Goal: Task Accomplishment & Management: Manage account settings

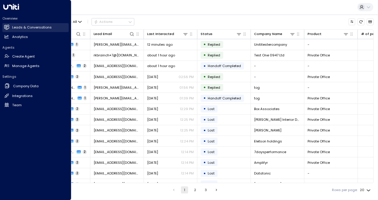
click at [8, 27] on icon at bounding box center [7, 27] width 4 height 5
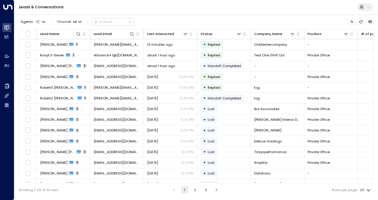
click at [163, 19] on div "Agents 1 Channel: All Actions" at bounding box center [196, 22] width 355 height 10
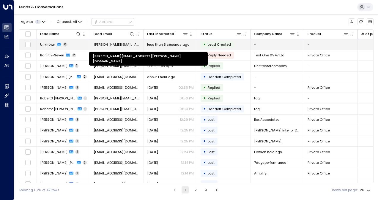
click at [105, 43] on span "[PERSON_NAME][EMAIL_ADDRESS][PERSON_NAME][DOMAIN_NAME]" at bounding box center [117, 44] width 47 height 5
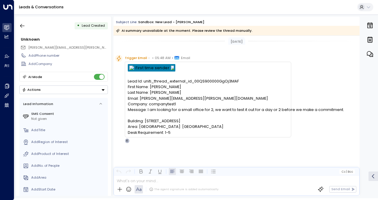
scroll to position [3, 0]
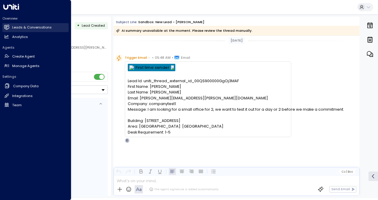
click at [15, 25] on h2 "Leads & Conversations" at bounding box center [32, 27] width 40 height 5
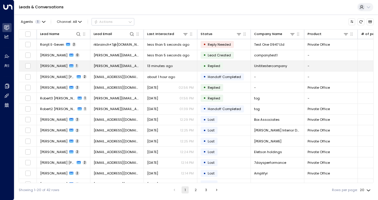
click at [57, 66] on span "[PERSON_NAME]" at bounding box center [53, 66] width 27 height 5
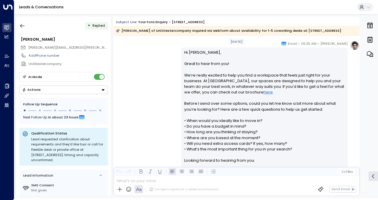
scroll to position [78, 0]
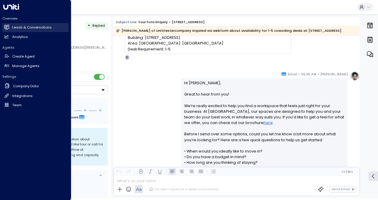
click at [12, 27] on h2 "Leads & Conversations" at bounding box center [32, 27] width 40 height 5
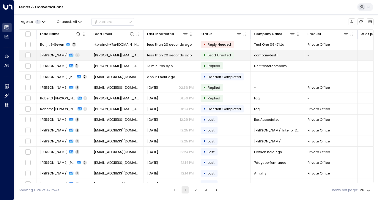
click at [91, 54] on td "[PERSON_NAME][EMAIL_ADDRESS][PERSON_NAME][DOMAIN_NAME]" at bounding box center [117, 55] width 54 height 10
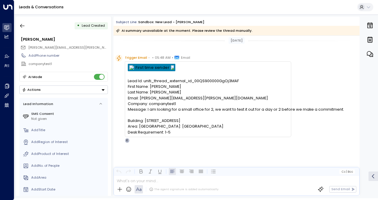
scroll to position [3, 0]
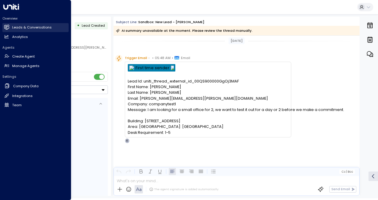
click at [10, 27] on link "Leads & Conversations Leads & Conversations" at bounding box center [35, 27] width 66 height 9
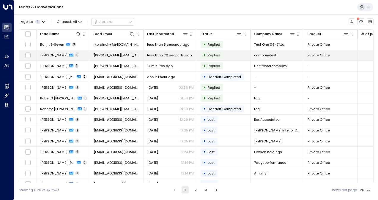
click at [189, 53] on span "less than 20 seconds ago" at bounding box center [169, 55] width 45 height 5
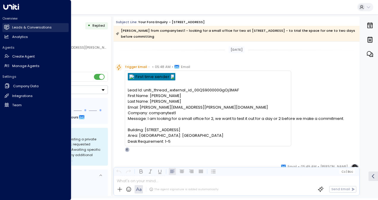
click at [6, 30] on icon at bounding box center [7, 27] width 4 height 5
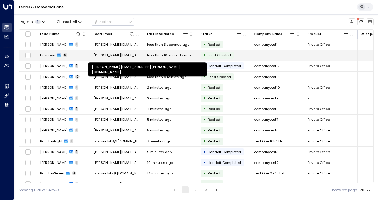
click at [131, 54] on span "[PERSON_NAME][EMAIL_ADDRESS][PERSON_NAME][DOMAIN_NAME]" at bounding box center [117, 55] width 47 height 5
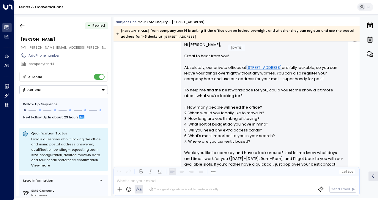
scroll to position [132, 0]
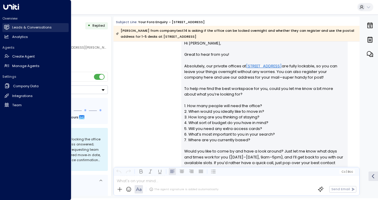
drag, startPoint x: 7, startPoint y: 25, endPoint x: 14, endPoint y: 24, distance: 7.2
click at [8, 25] on icon at bounding box center [6, 27] width 5 height 5
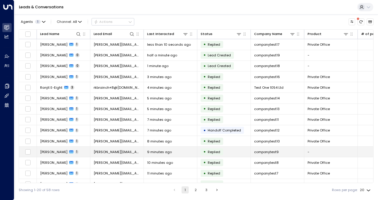
click at [329, 150] on td "-" at bounding box center [331, 152] width 54 height 10
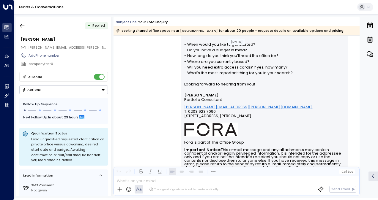
scroll to position [238, 0]
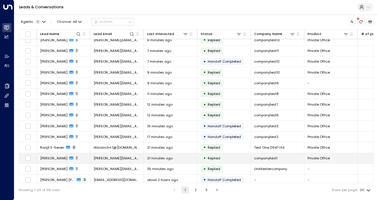
scroll to position [70, 0]
